Goal: Information Seeking & Learning: Learn about a topic

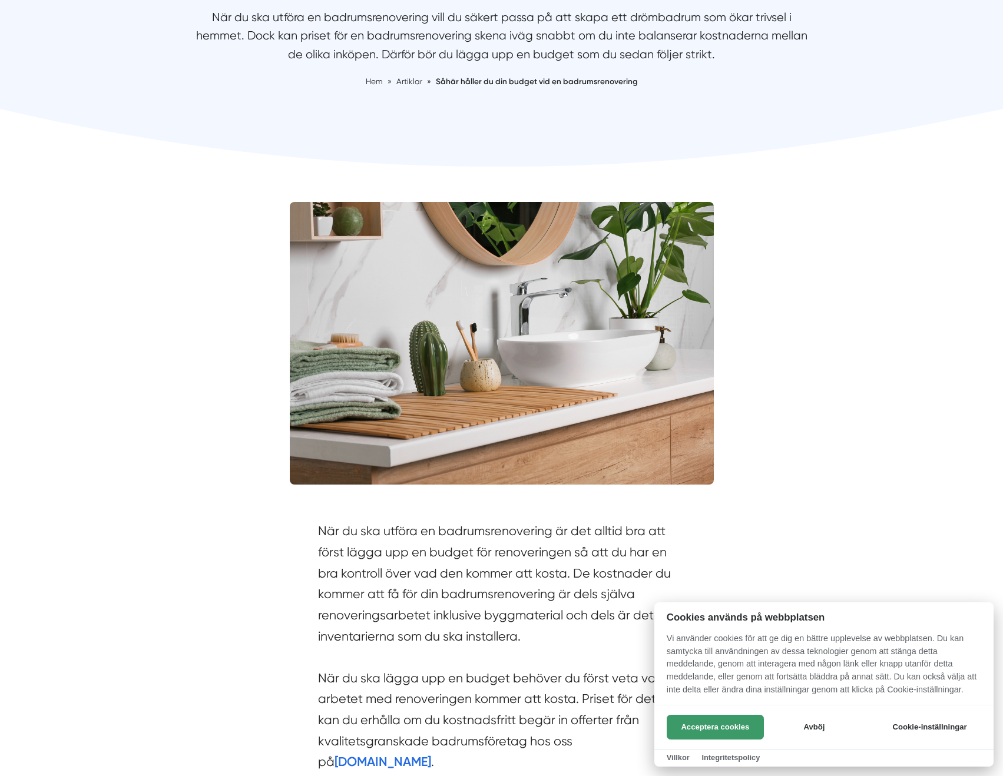
click at [724, 728] on button "Acceptera cookies" at bounding box center [714, 727] width 97 height 25
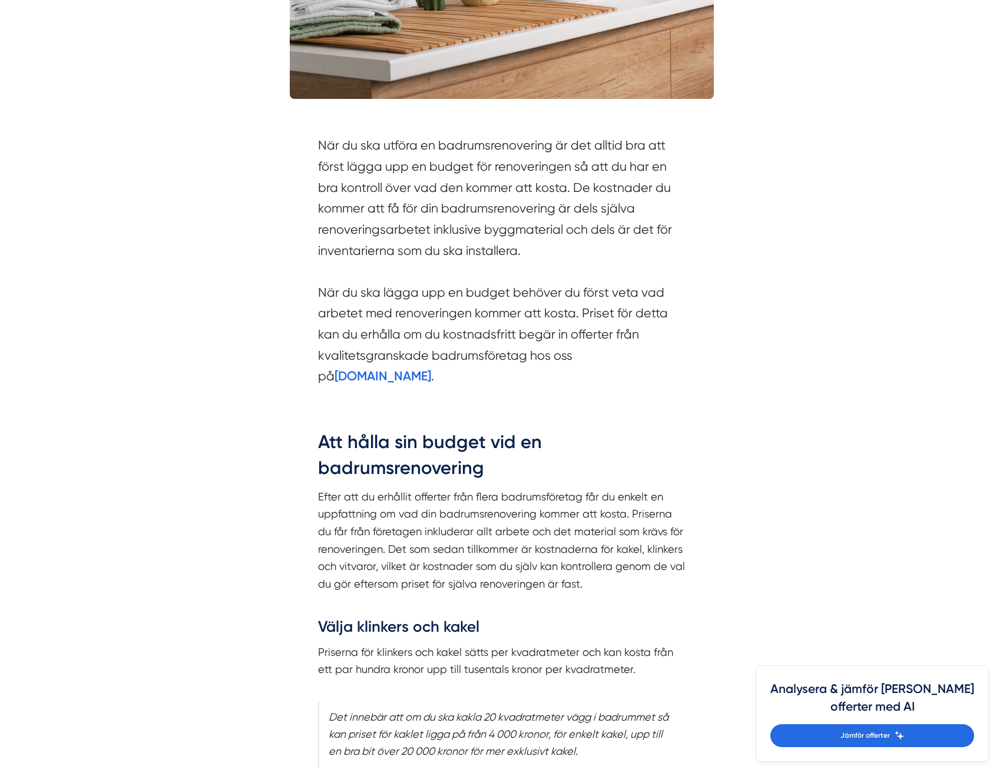
scroll to position [589, 0]
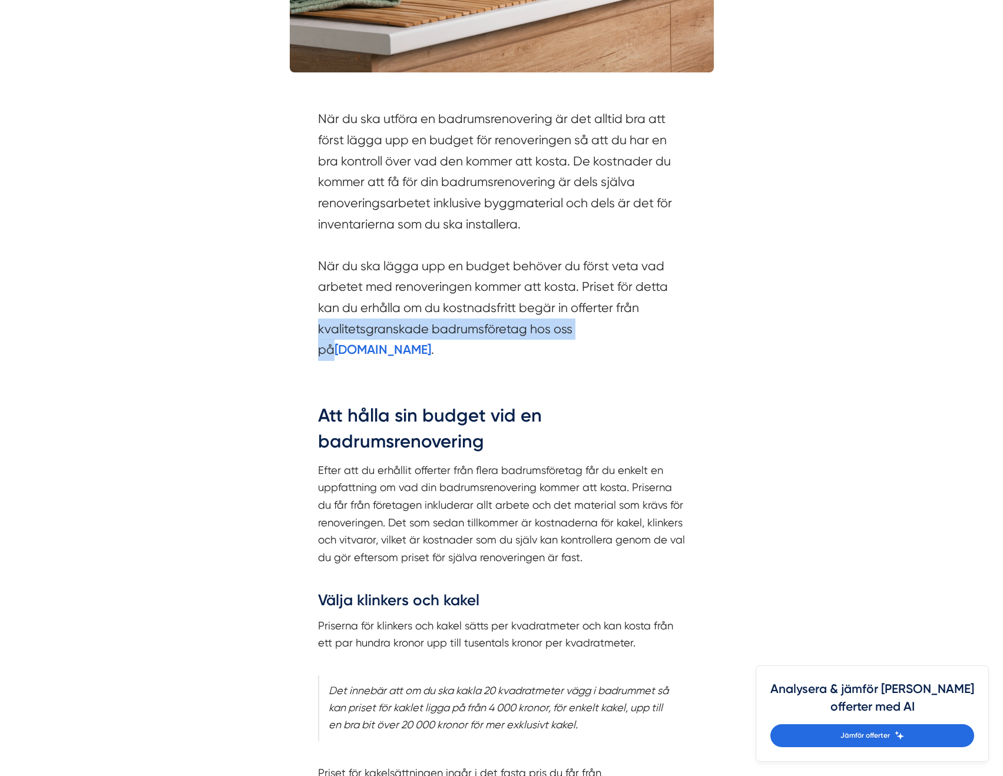
drag, startPoint x: 622, startPoint y: 321, endPoint x: 675, endPoint y: 318, distance: 53.1
click at [675, 317] on section "När du ska utföra en badrumsrenovering är det alltid bra att först lägga upp en…" at bounding box center [501, 237] width 367 height 258
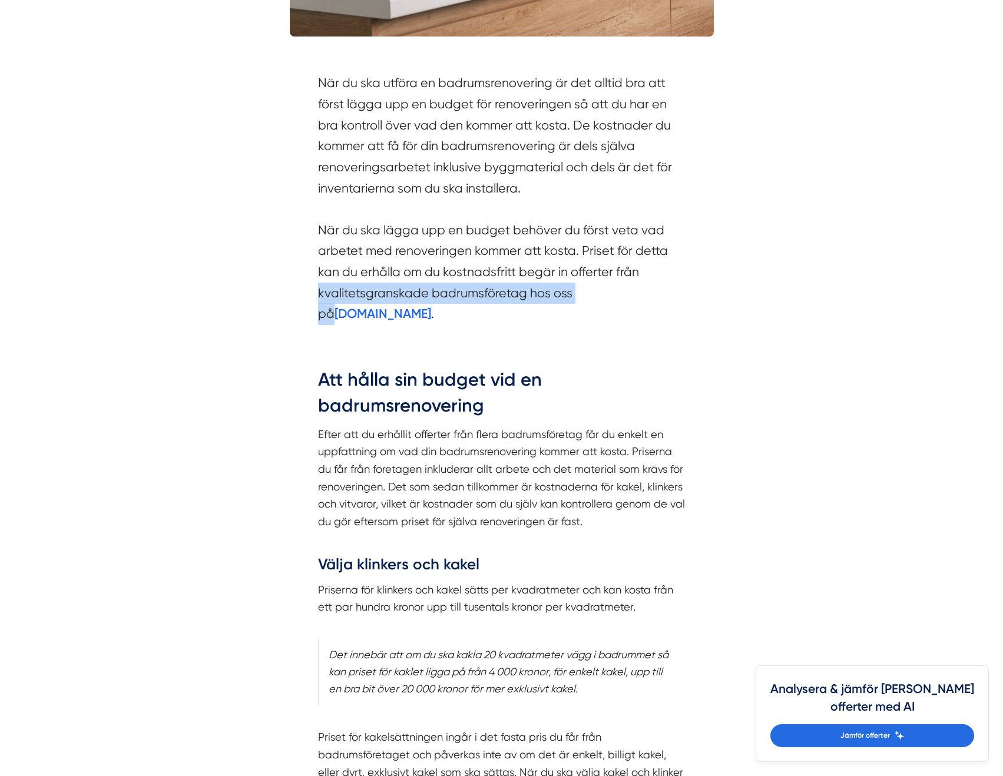
scroll to position [883, 0]
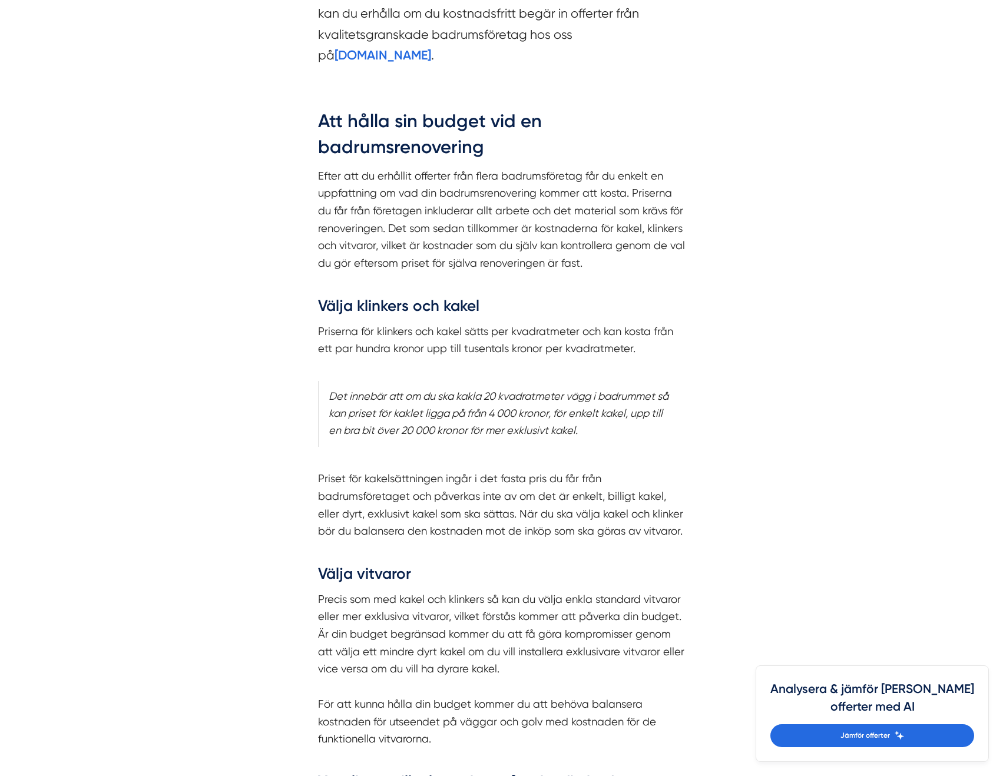
click at [655, 337] on p "Priserna för klinkers och kakel sätts per kvadratmeter och kan kosta från ett p…" at bounding box center [501, 349] width 367 height 52
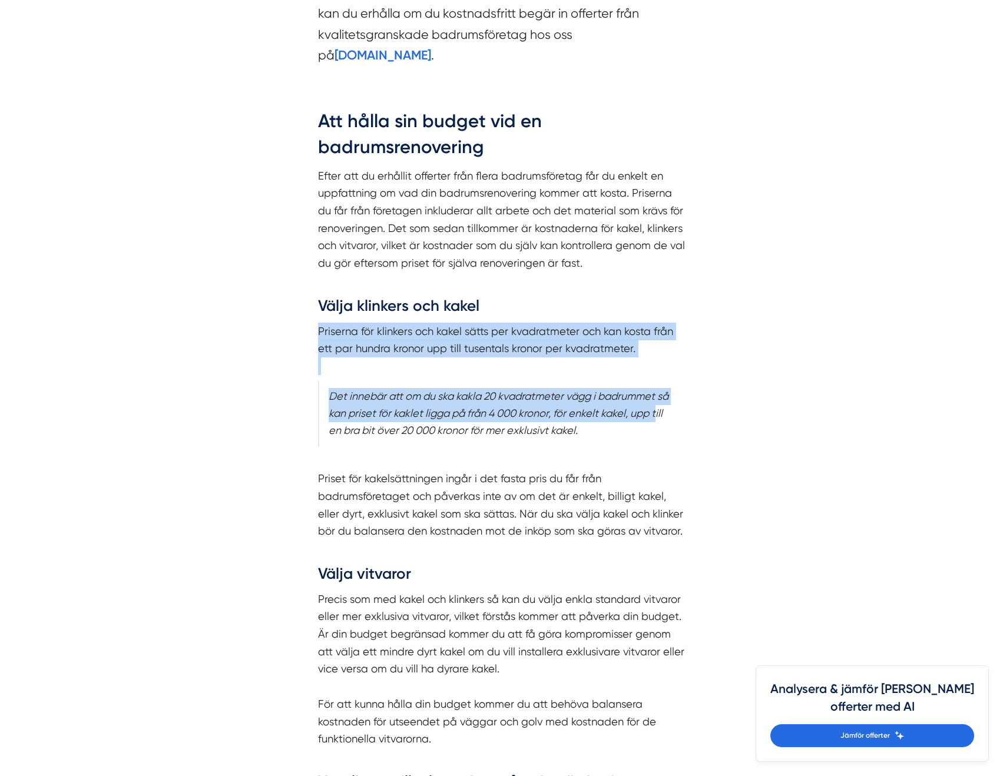
drag, startPoint x: 660, startPoint y: 414, endPoint x: 676, endPoint y: 356, distance: 59.8
click at [676, 356] on div "Att hålla sin budget vid en badrumsrenovering Efter att du erhållit offerter fr…" at bounding box center [501, 549] width 367 height 883
click at [663, 376] on div "Att hålla sin budget vid en badrumsrenovering Efter att du erhållit offerter fr…" at bounding box center [501, 549] width 367 height 883
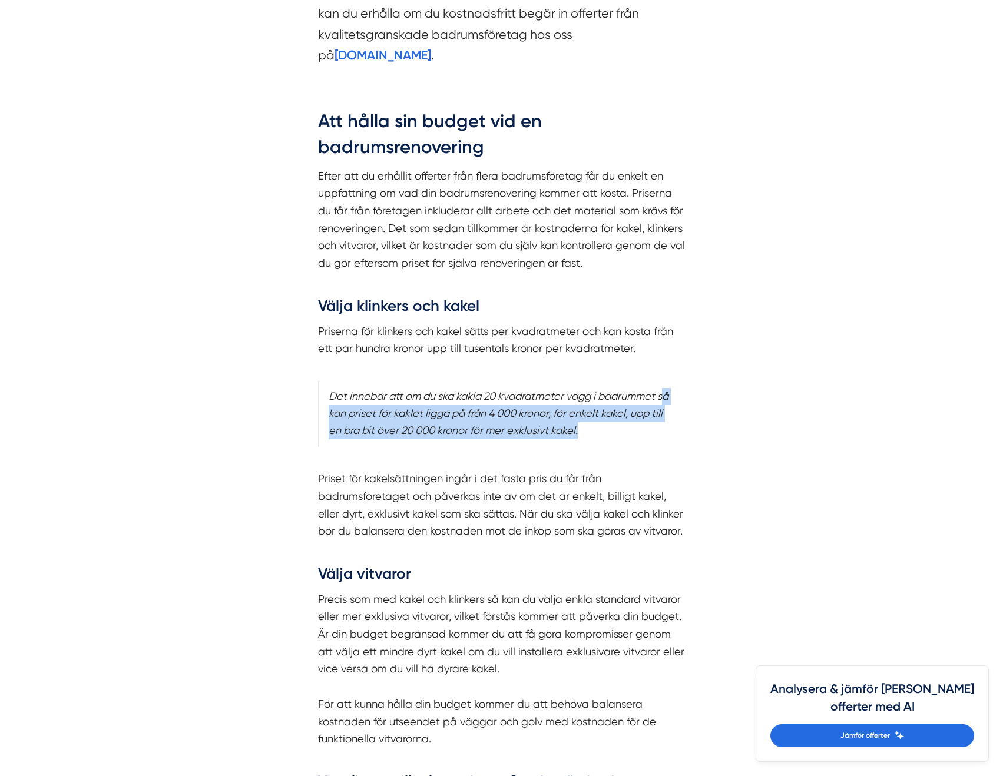
drag, startPoint x: 669, startPoint y: 379, endPoint x: 670, endPoint y: 431, distance: 51.8
click at [670, 431] on div "Att hålla sin budget vid en badrumsrenovering Efter att du erhållit offerter fr…" at bounding box center [501, 549] width 367 height 883
click at [665, 443] on blockquote "Det innebär att om du ska kakla 20 kvadratmeter vägg i badrummet så kan priset …" at bounding box center [501, 414] width 367 height 66
drag, startPoint x: 667, startPoint y: 412, endPoint x: 320, endPoint y: 393, distance: 347.3
click at [320, 393] on blockquote "Det innebär att om du ska kakla 20 kvadratmeter vägg i badrummet så kan priset …" at bounding box center [501, 414] width 367 height 66
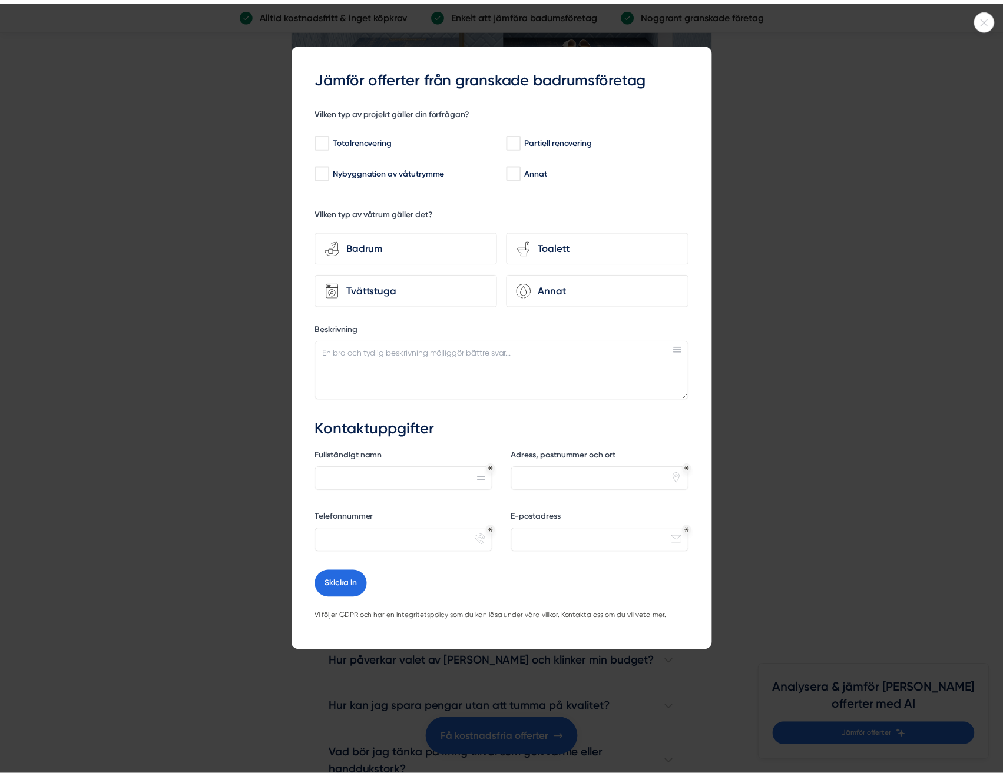
scroll to position [2119, 0]
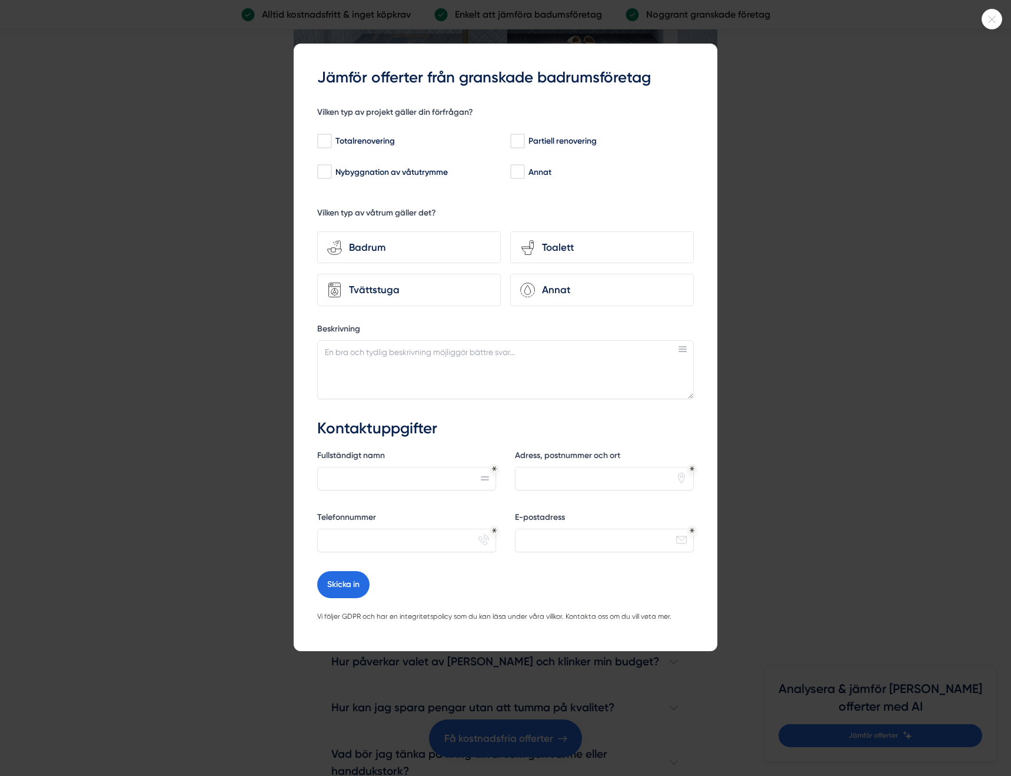
click at [998, 16] on icon at bounding box center [992, 19] width 19 height 7
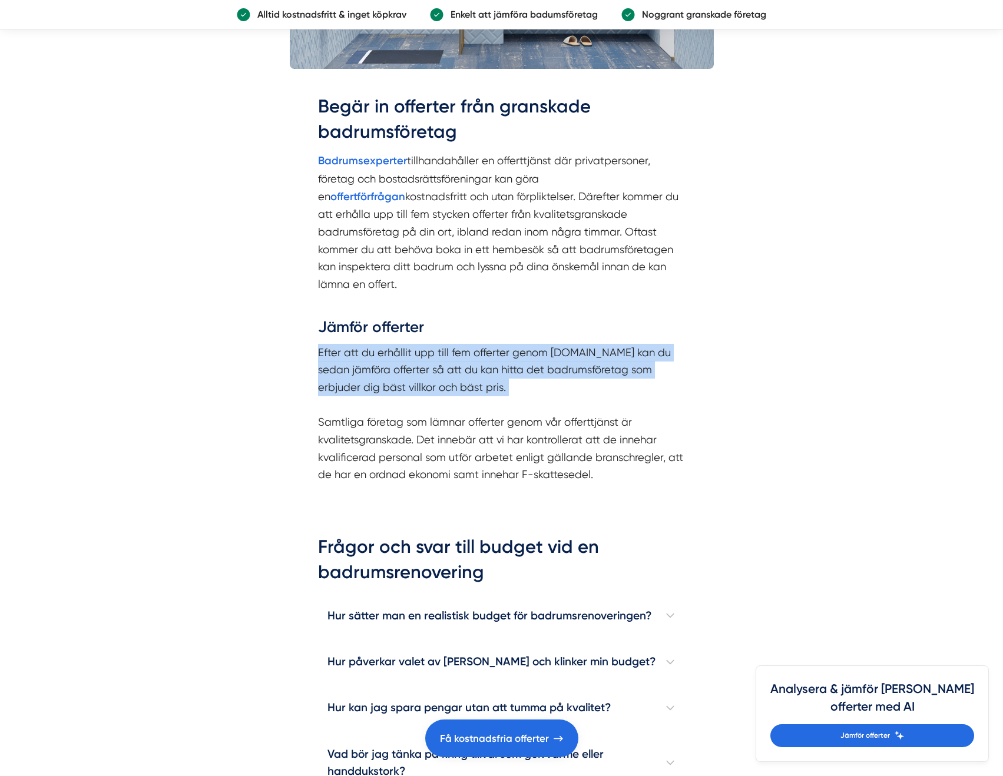
drag, startPoint x: 666, startPoint y: 364, endPoint x: 682, endPoint y: 386, distance: 27.0
click at [682, 385] on p "Efter att du erhållit upp till fem offerter genom [DOMAIN_NAME] kan du sedan jä…" at bounding box center [501, 414] width 367 height 140
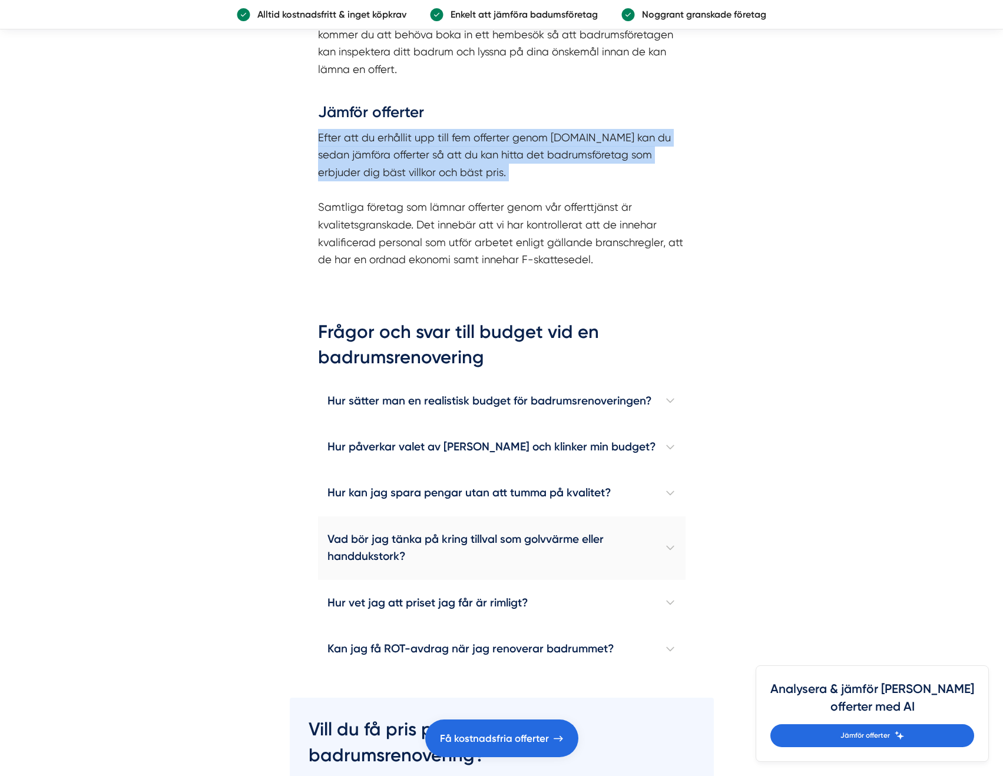
scroll to position [2532, 0]
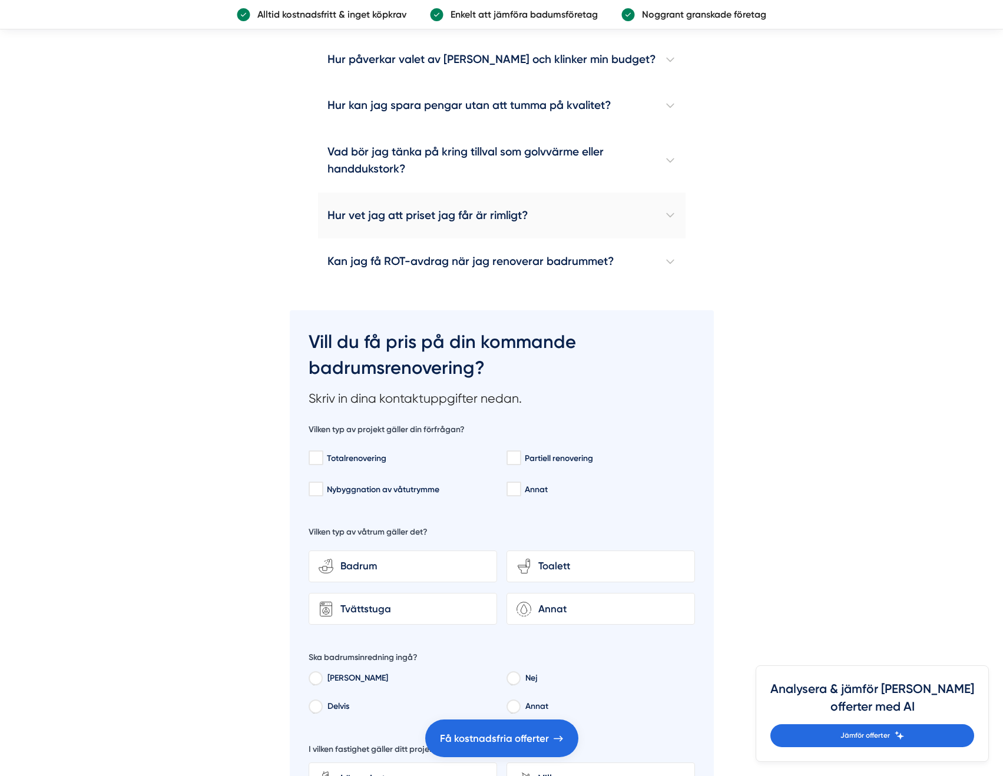
scroll to position [2649, 0]
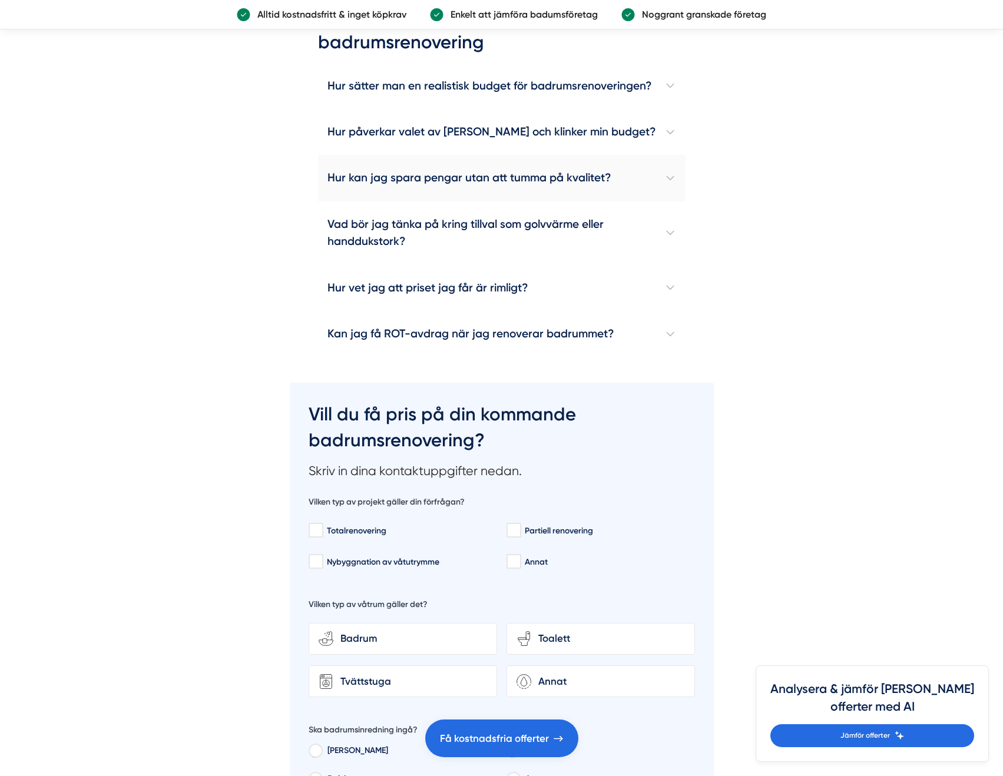
click at [481, 167] on h4 "Hur kan jag spara pengar utan att tumma på kvalitet?" at bounding box center [501, 178] width 367 height 46
